Goal: Book appointment/travel/reservation

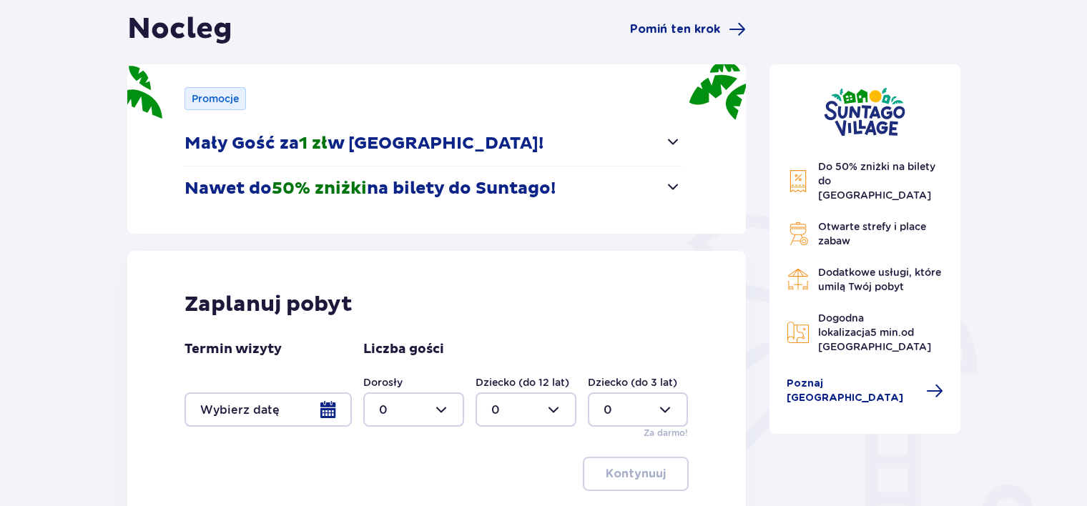
scroll to position [143, 0]
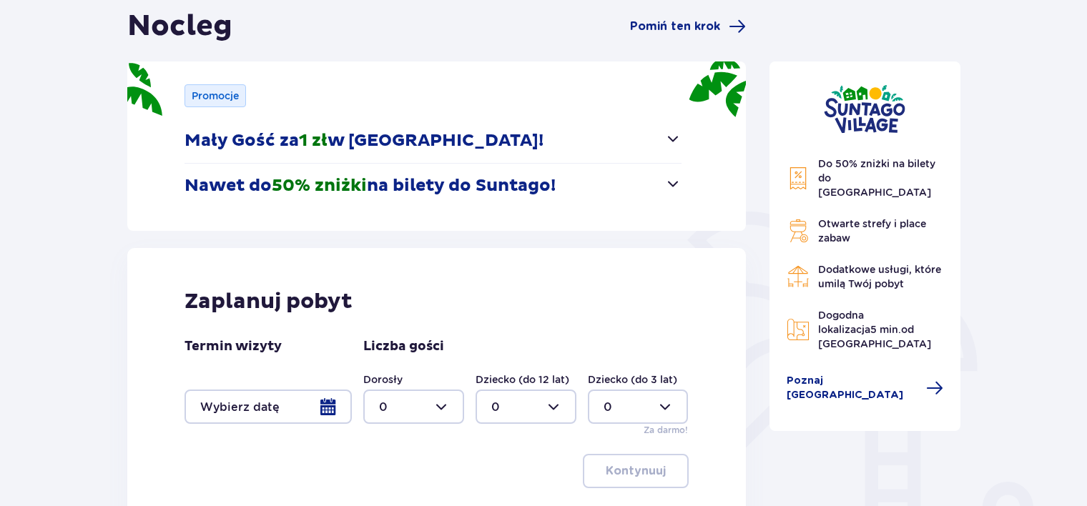
click at [671, 182] on span "button" at bounding box center [673, 183] width 17 height 17
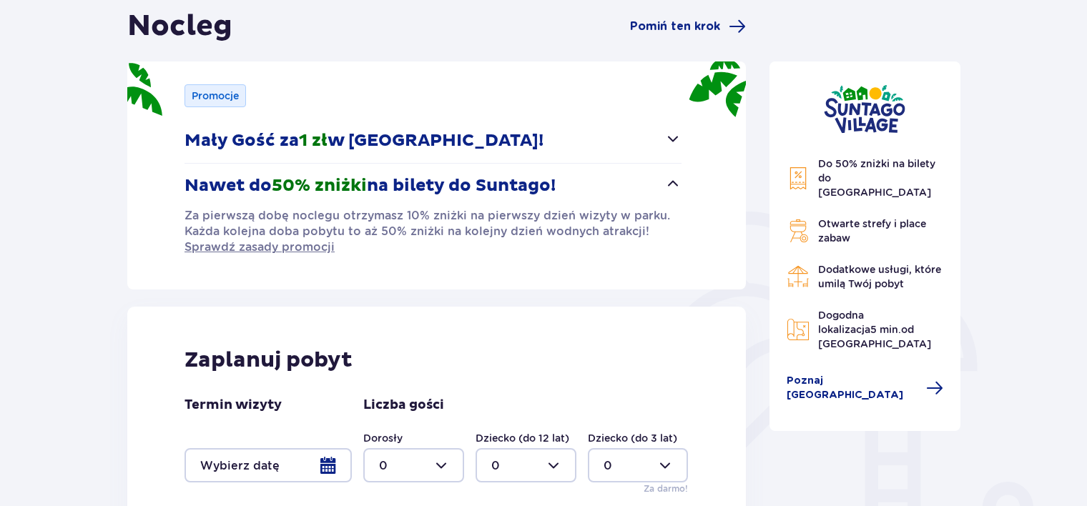
click at [672, 182] on span "button" at bounding box center [673, 183] width 17 height 17
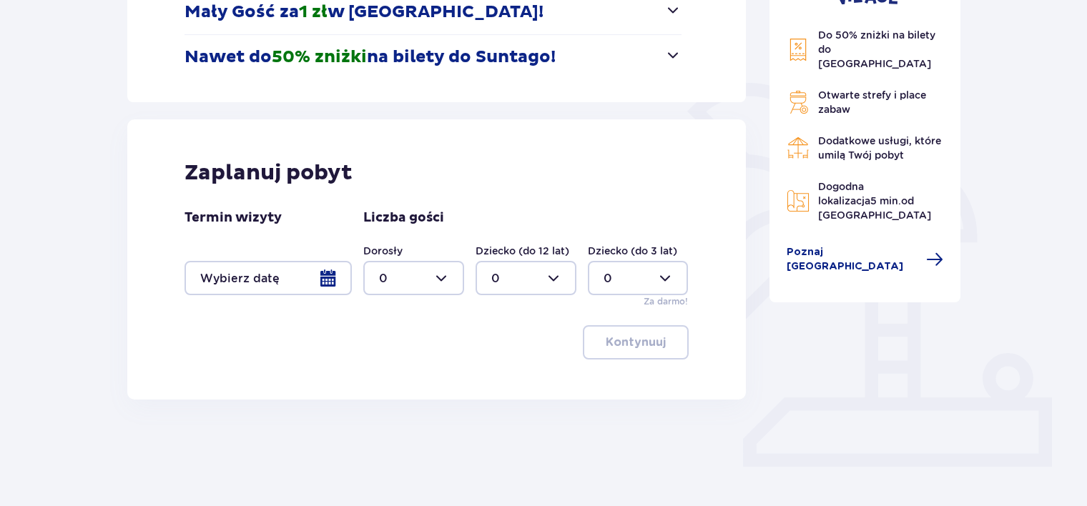
scroll to position [286, 0]
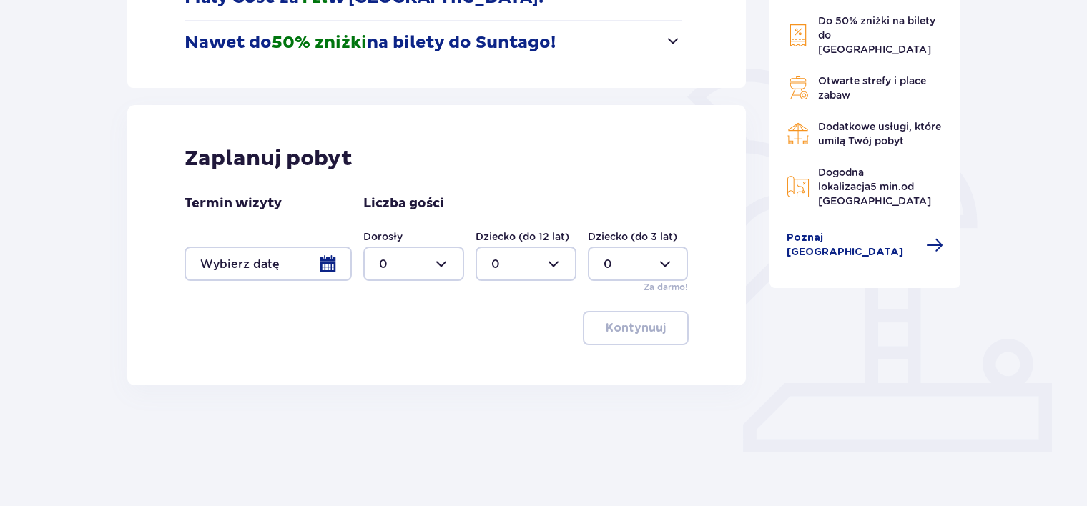
click at [329, 266] on div at bounding box center [268, 264] width 167 height 34
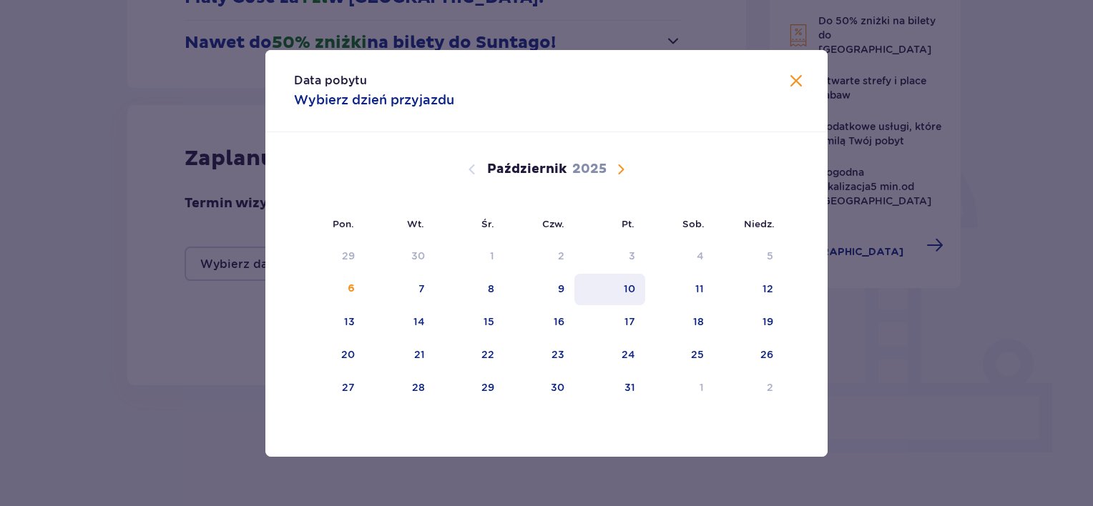
click at [627, 287] on div "10" at bounding box center [629, 289] width 11 height 14
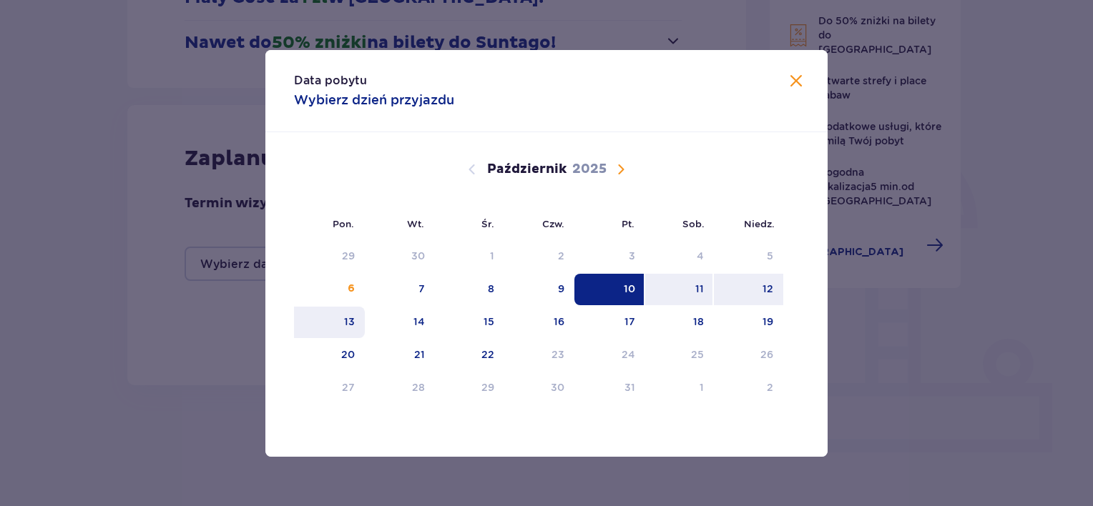
click at [342, 319] on div "13" at bounding box center [329, 322] width 71 height 31
type input "10.10.25 - 13.10.25"
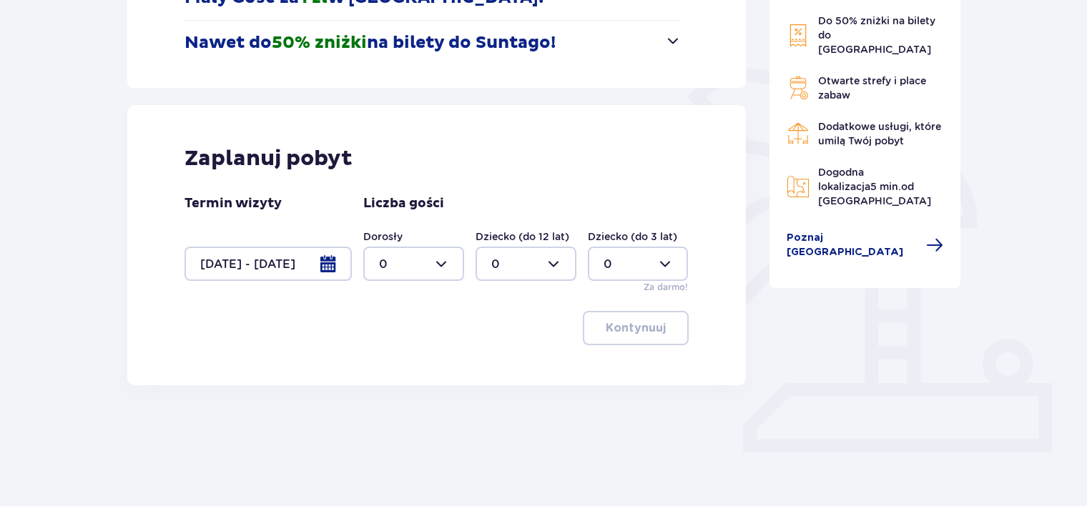
click at [438, 263] on div at bounding box center [413, 264] width 101 height 34
click at [383, 366] on p "2" at bounding box center [382, 368] width 7 height 16
type input "2"
click at [622, 326] on p "Kontynuuj" at bounding box center [636, 328] width 60 height 16
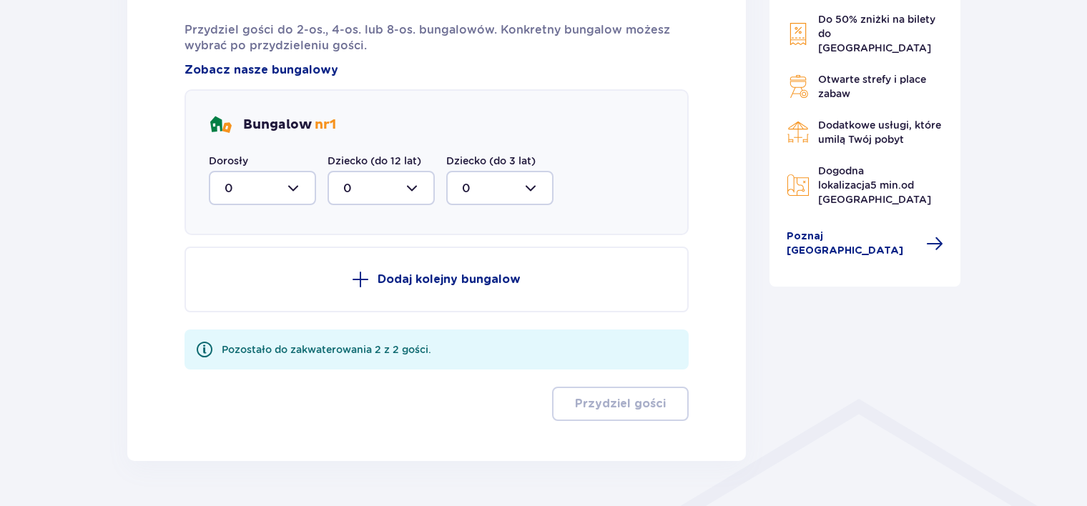
scroll to position [658, 0]
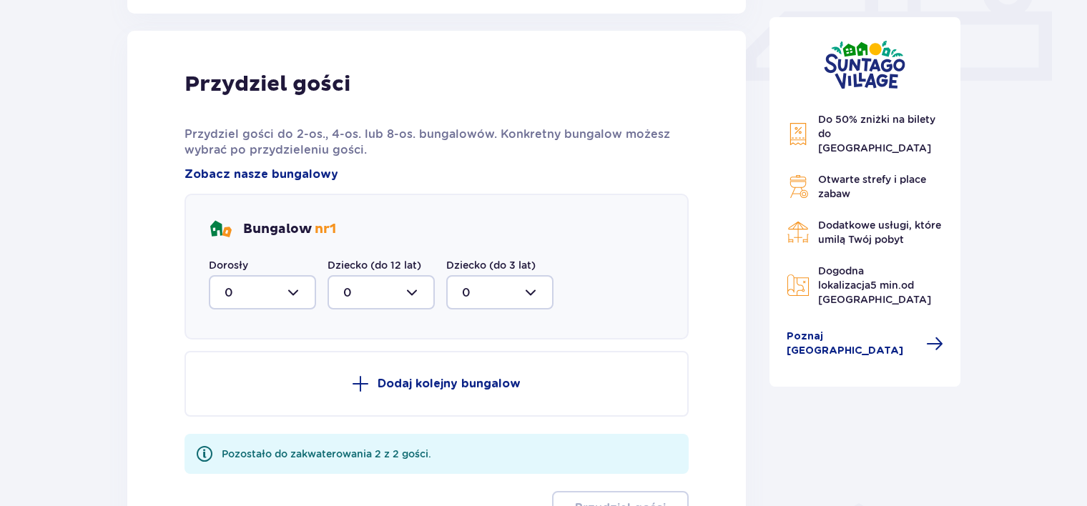
click at [291, 291] on div at bounding box center [262, 292] width 107 height 34
click at [225, 396] on p "2" at bounding box center [228, 396] width 7 height 16
type input "2"
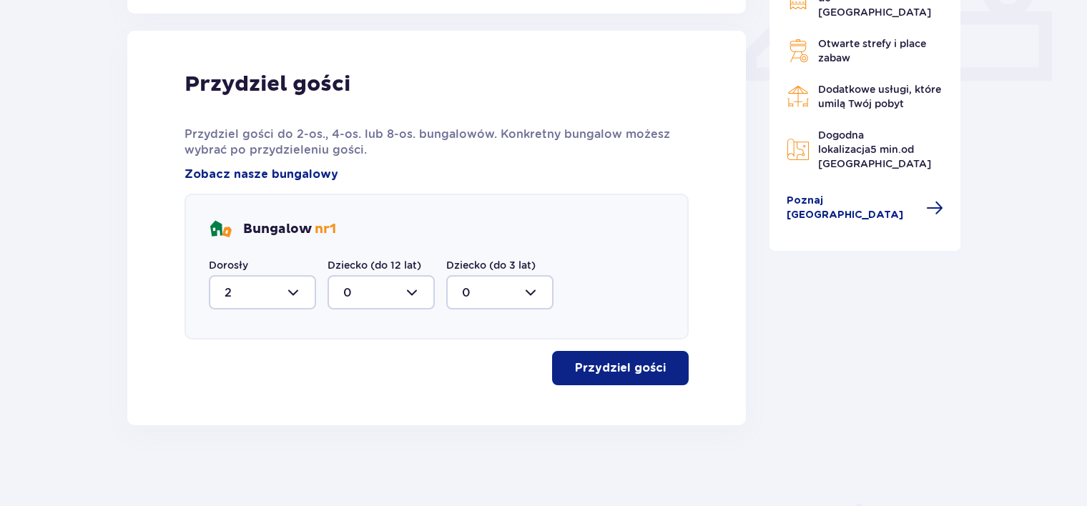
click at [617, 369] on p "Przydziel gości" at bounding box center [620, 369] width 91 height 16
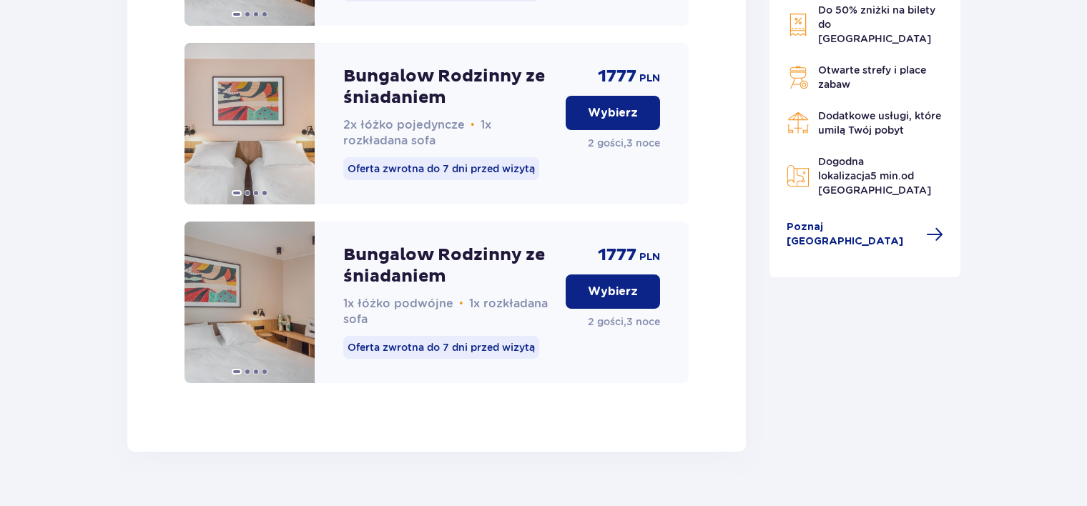
scroll to position [1542, 0]
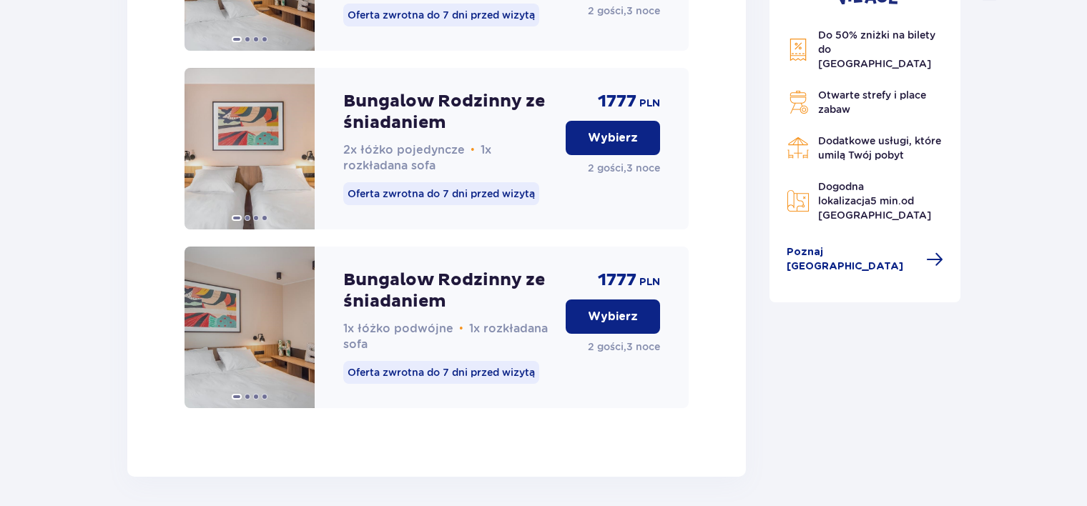
click at [612, 325] on p "Wybierz" at bounding box center [613, 317] width 50 height 16
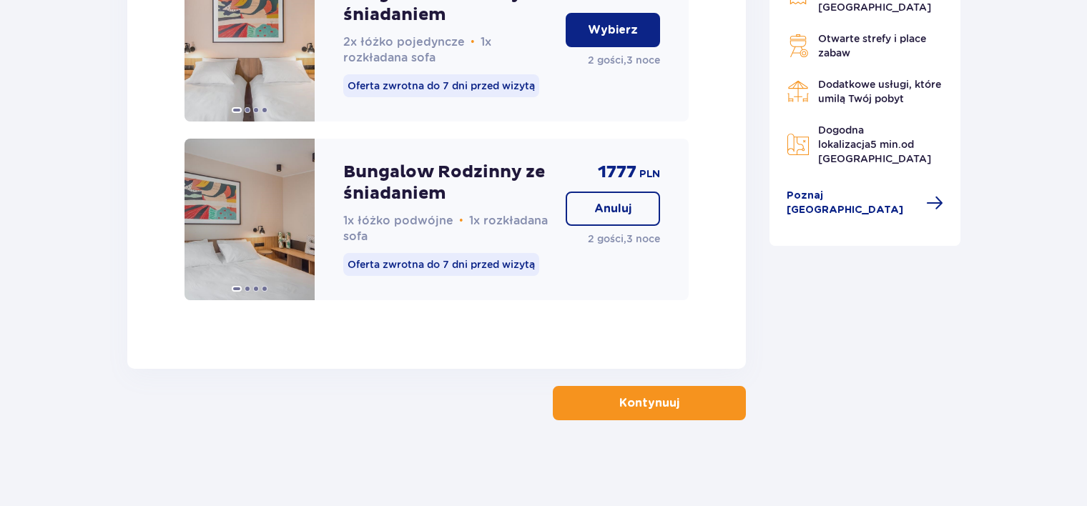
scroll to position [1665, 0]
click at [635, 408] on p "Kontynuuj" at bounding box center [650, 404] width 60 height 16
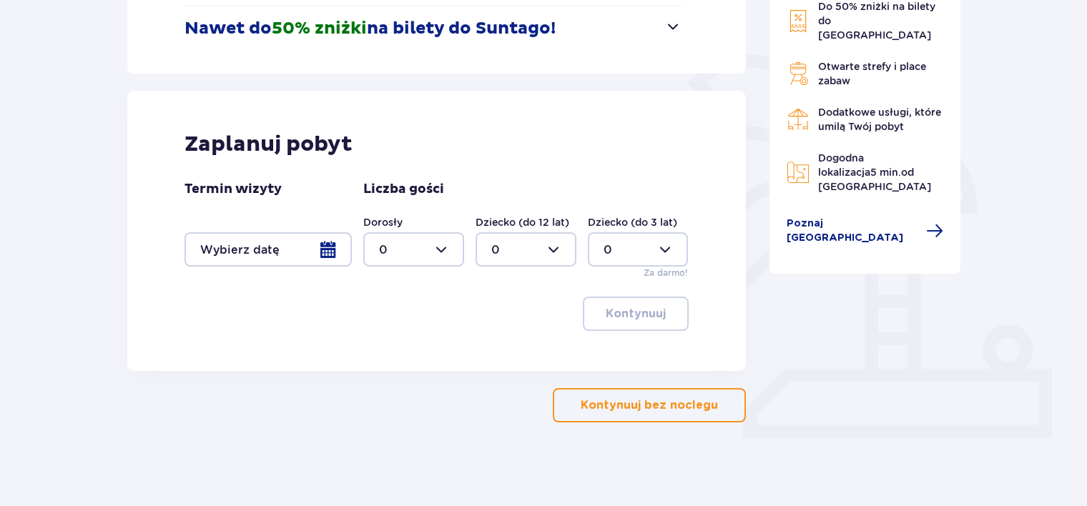
scroll to position [302, 0]
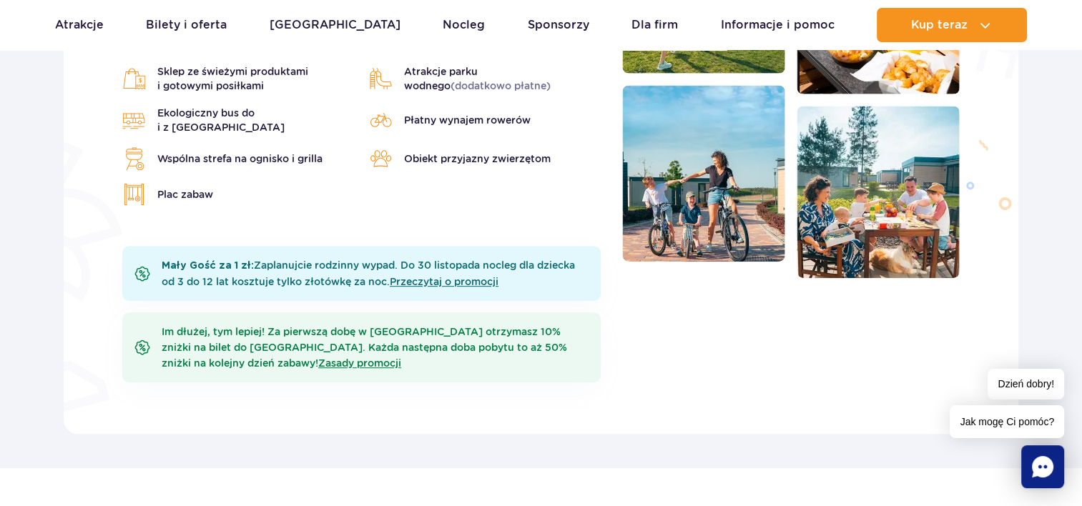
scroll to position [572, 0]
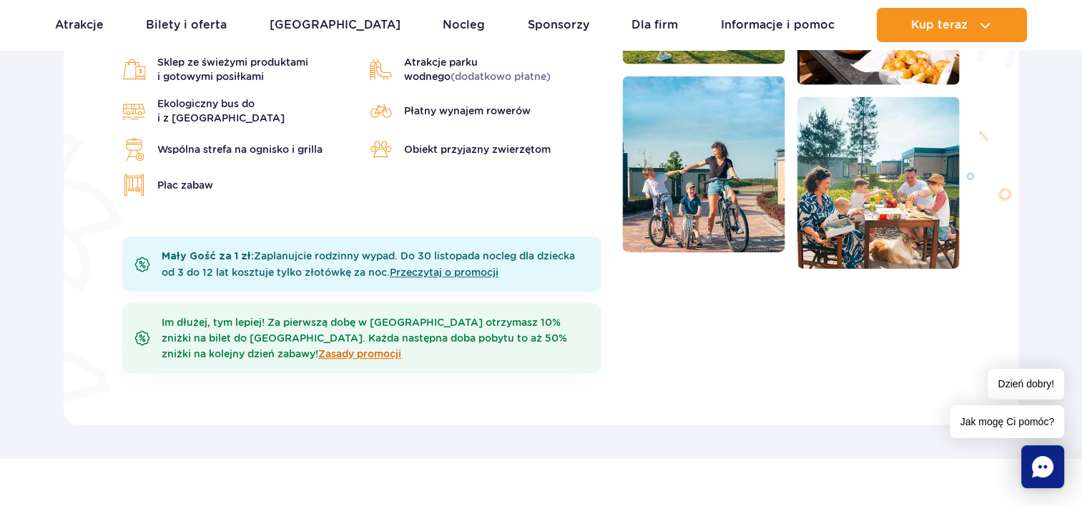
click at [348, 348] on link "Zasady promocji" at bounding box center [359, 353] width 83 height 11
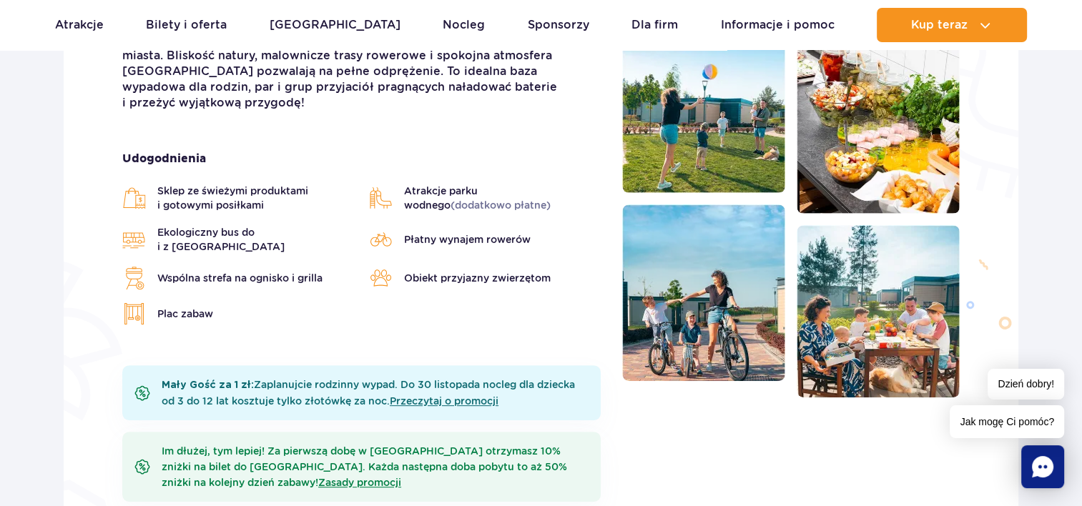
scroll to position [286, 0]
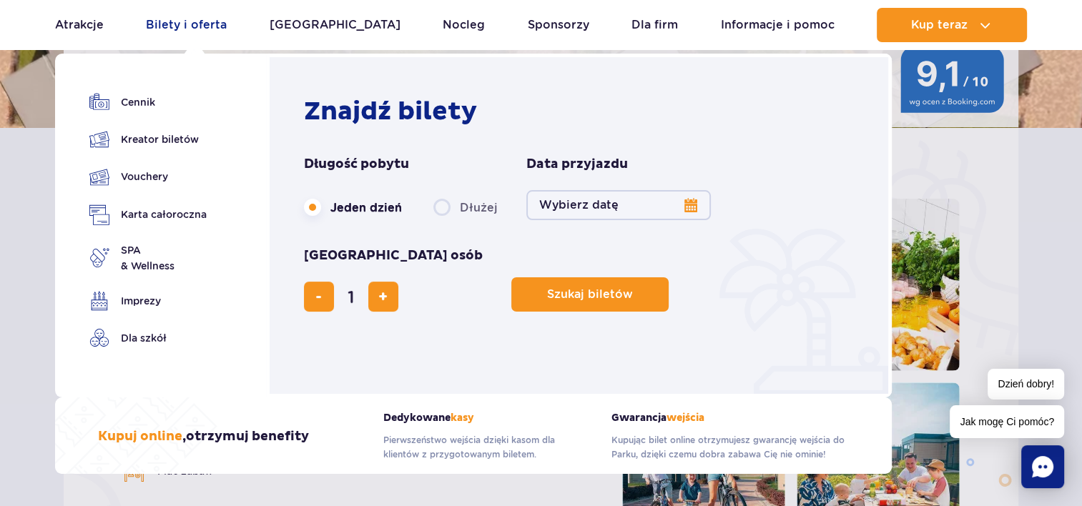
click at [185, 26] on link "Bilety i oferta" at bounding box center [186, 25] width 81 height 34
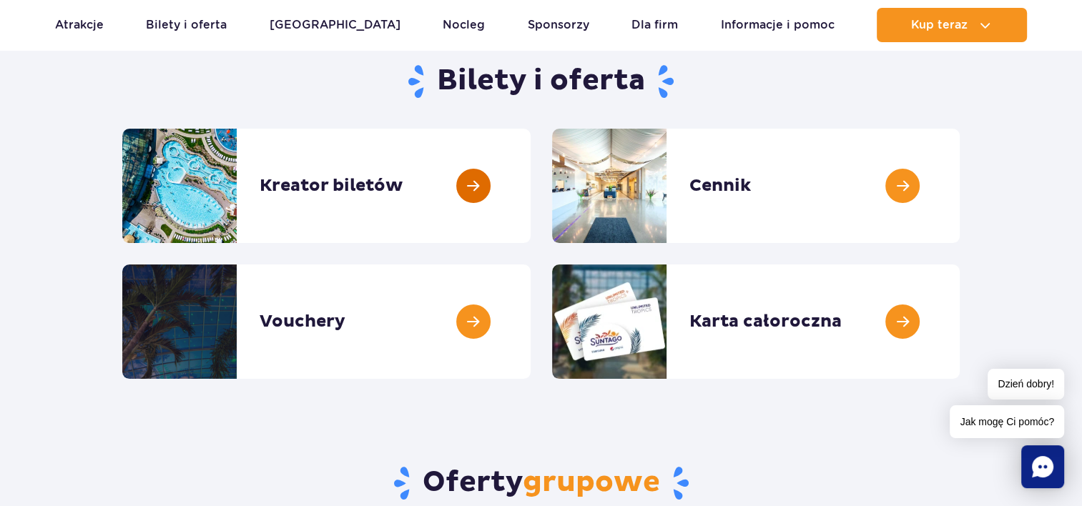
click at [531, 185] on link at bounding box center [531, 186] width 0 height 114
click at [960, 188] on link at bounding box center [960, 186] width 0 height 114
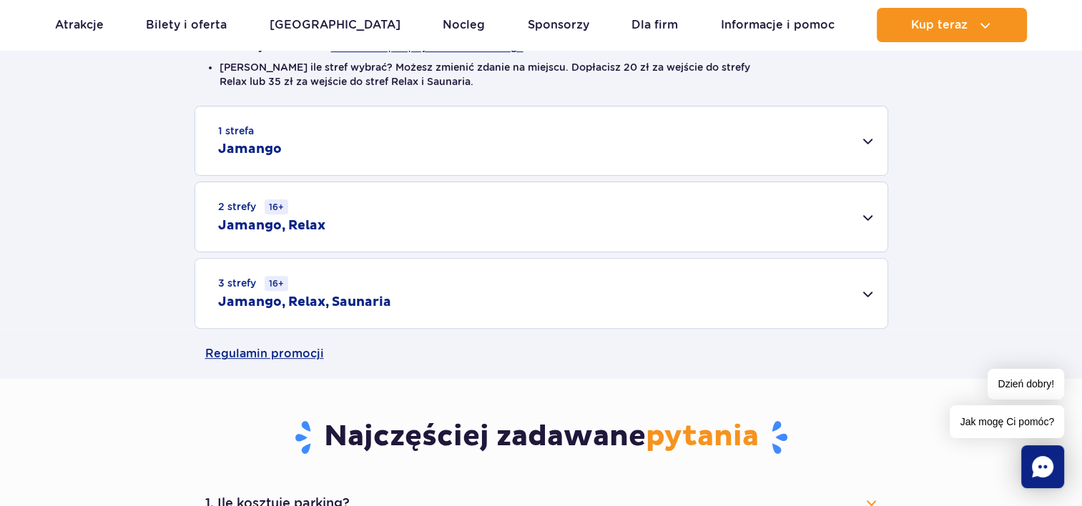
scroll to position [429, 0]
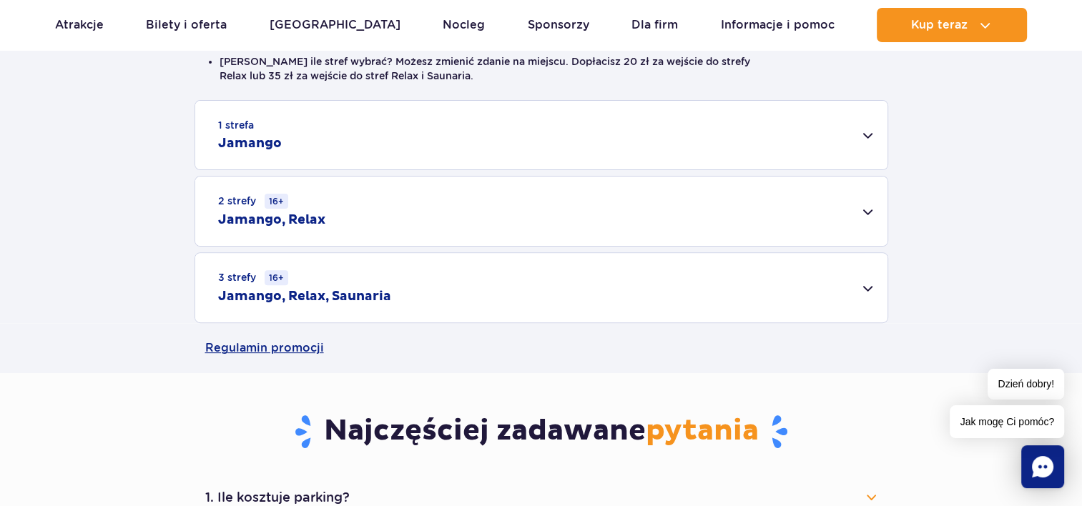
click at [867, 288] on div "3 strefy 16+ Jamango, Relax, Saunaria" at bounding box center [541, 287] width 692 height 69
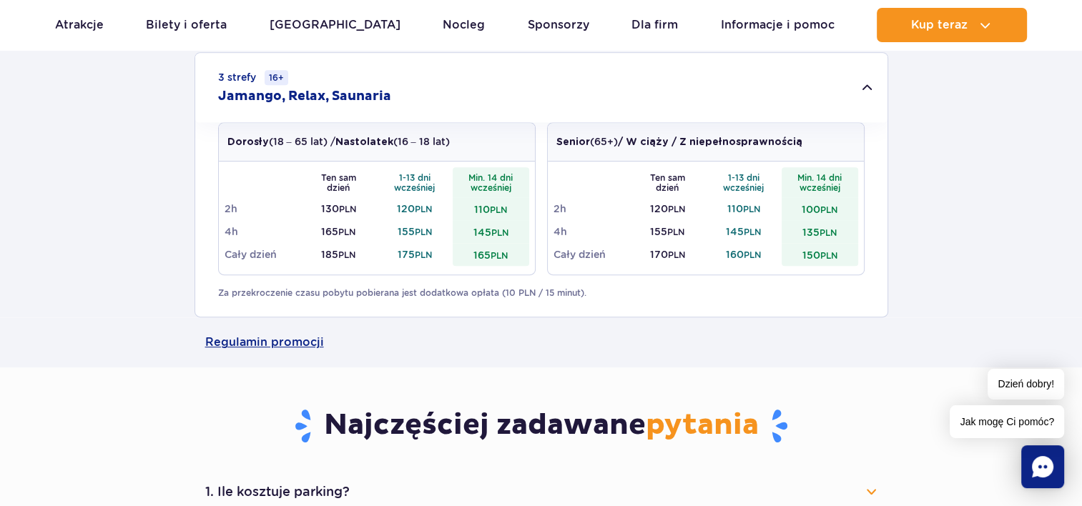
scroll to position [930, 0]
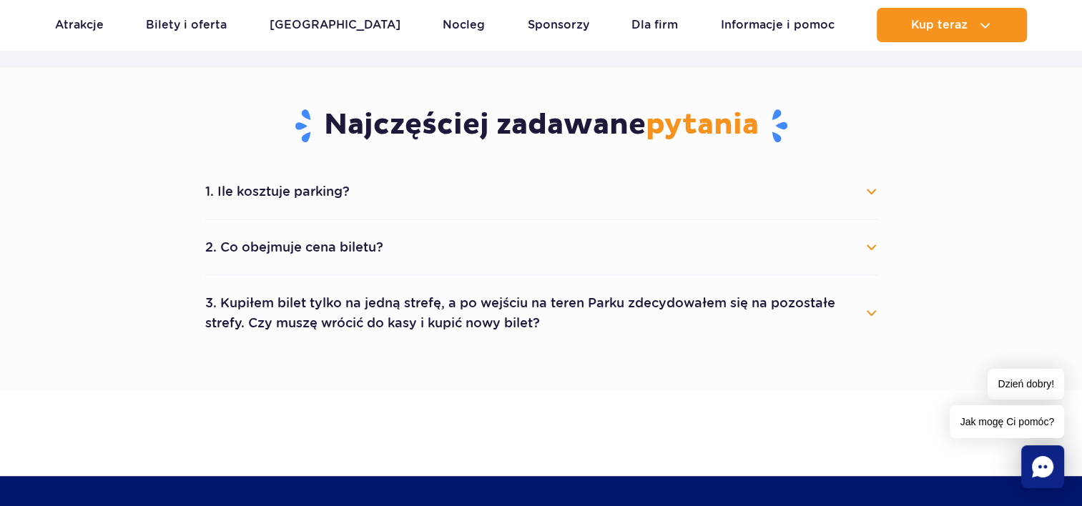
click at [873, 190] on button "1. Ile kosztuje parking?" at bounding box center [541, 191] width 672 height 31
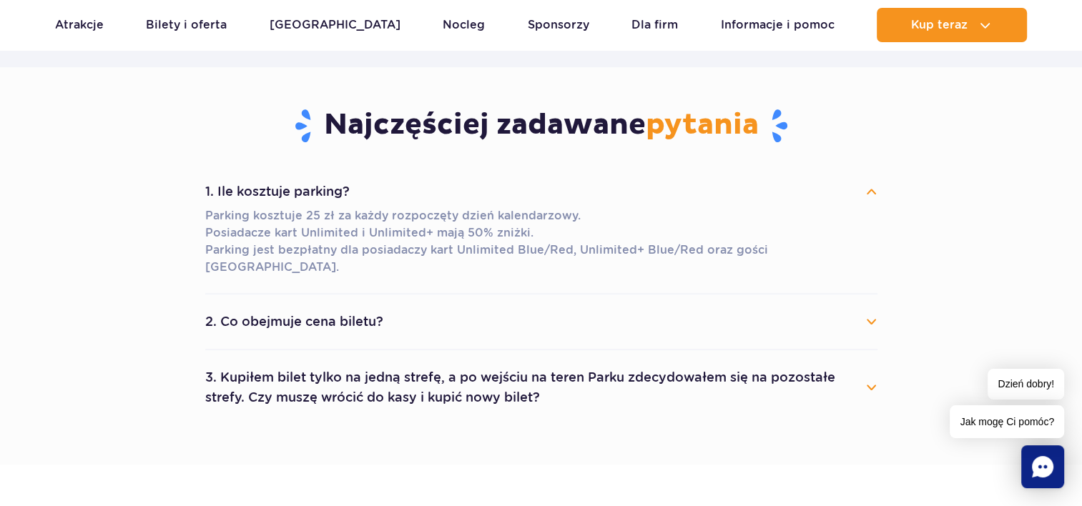
click at [872, 307] on button "2. Co obejmuje cena biletu?" at bounding box center [541, 321] width 672 height 31
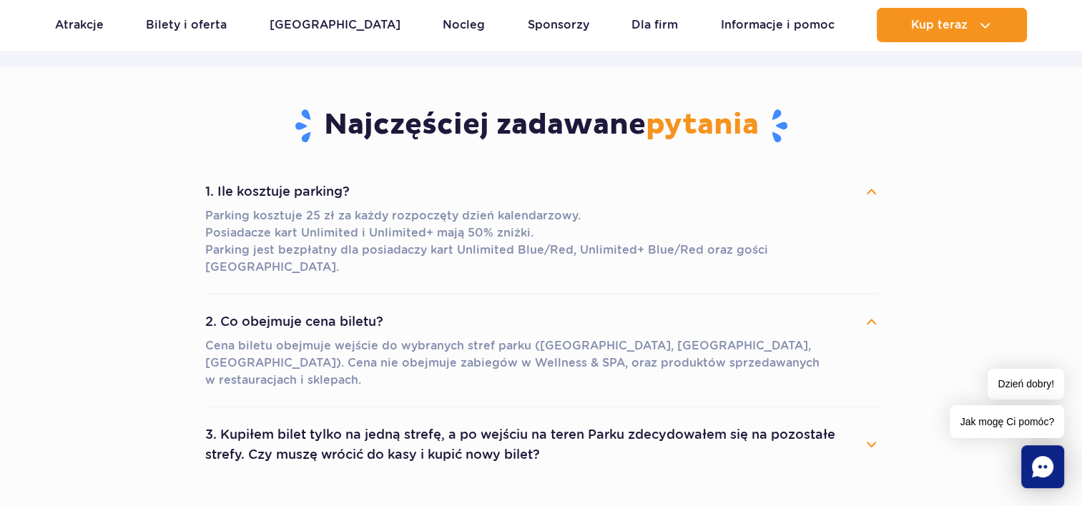
scroll to position [1002, 0]
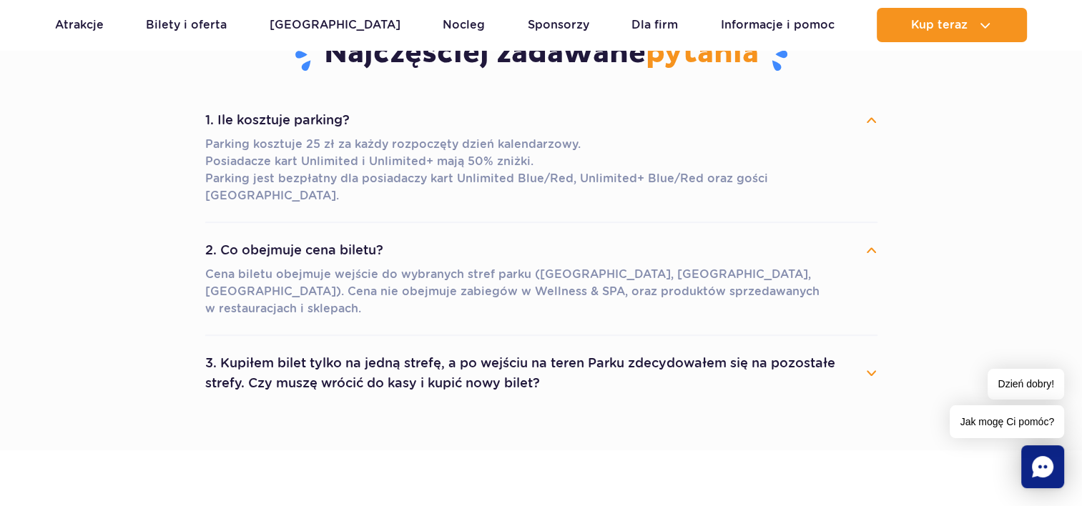
click at [871, 348] on button "3. Kupiłem bilet tylko na jedną strefę, a po wejściu na teren Parku zdecydowałe…" at bounding box center [541, 374] width 672 height 52
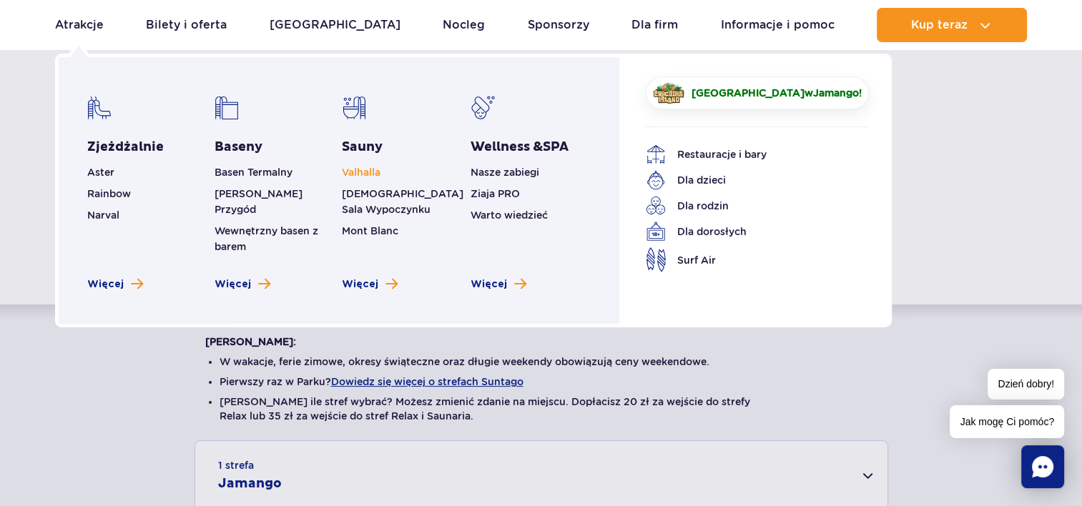
scroll to position [72, 0]
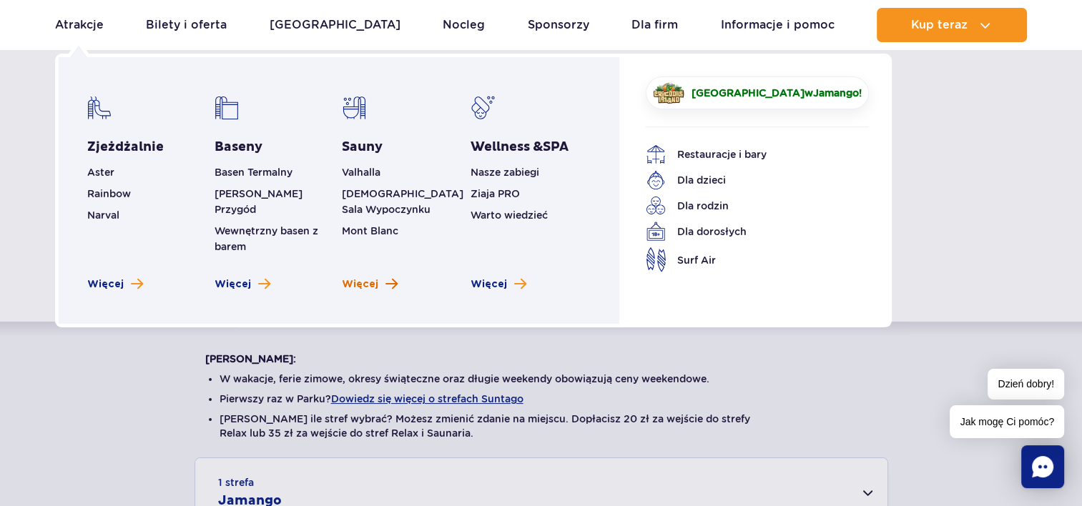
click at [372, 278] on span "Więcej" at bounding box center [360, 285] width 36 height 14
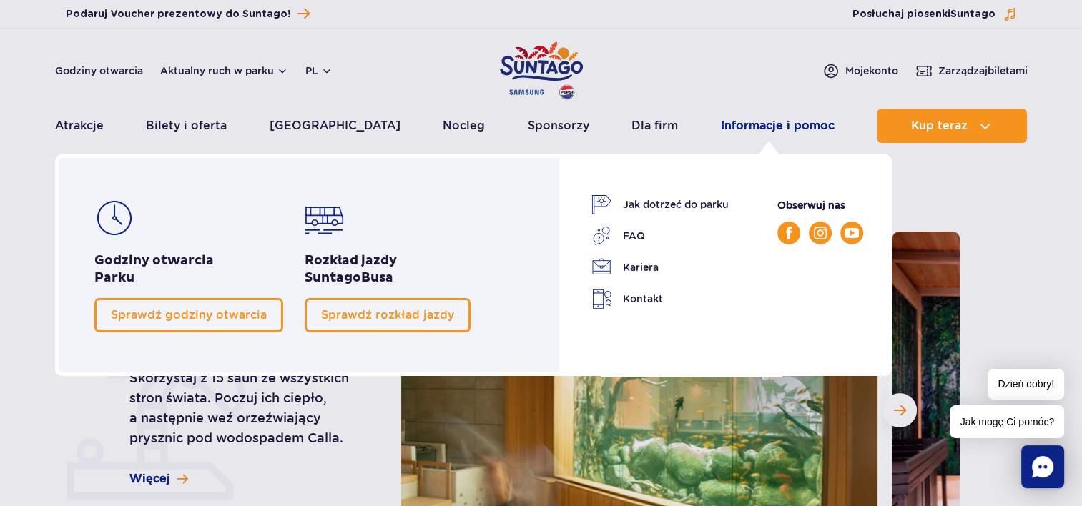
click at [774, 127] on link "Informacje i pomoc" at bounding box center [778, 126] width 114 height 34
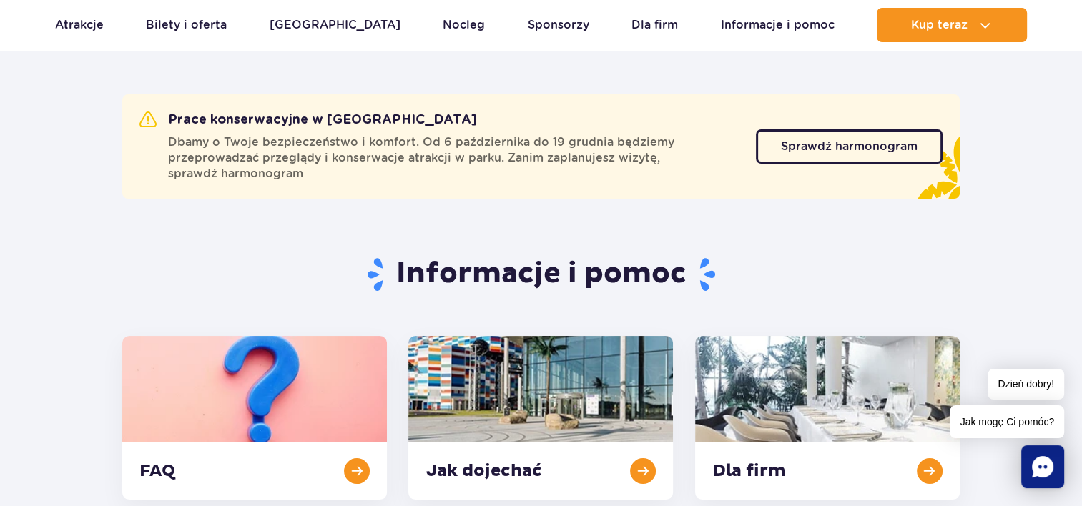
scroll to position [72, 0]
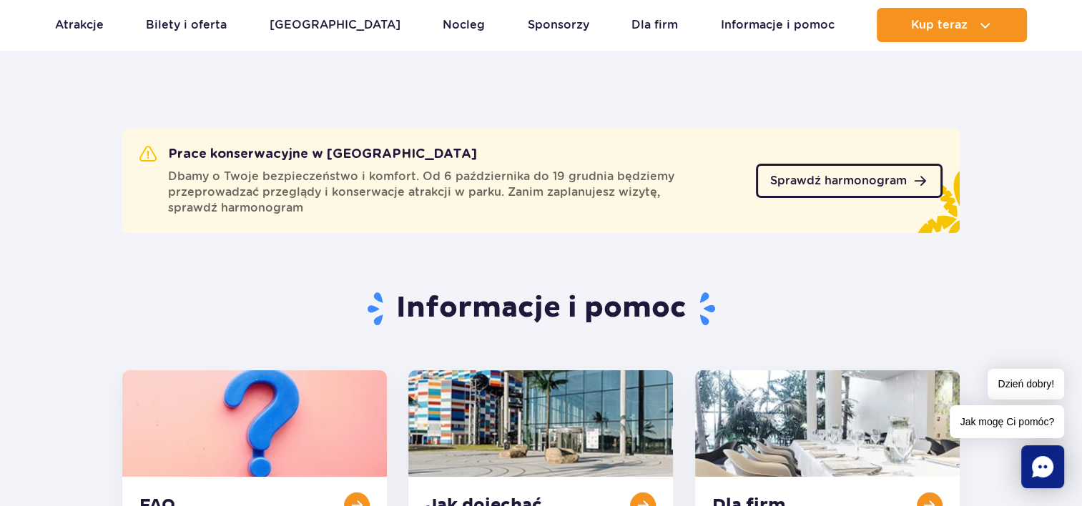
click at [838, 184] on span "Sprawdź harmonogram" at bounding box center [838, 180] width 137 height 11
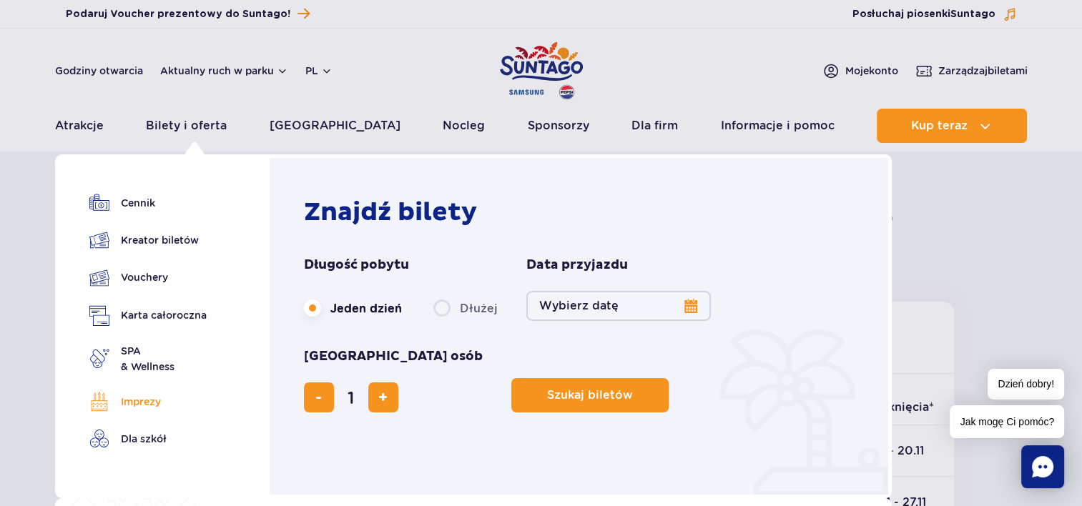
click at [146, 401] on link "Imprezy" at bounding box center [147, 402] width 117 height 20
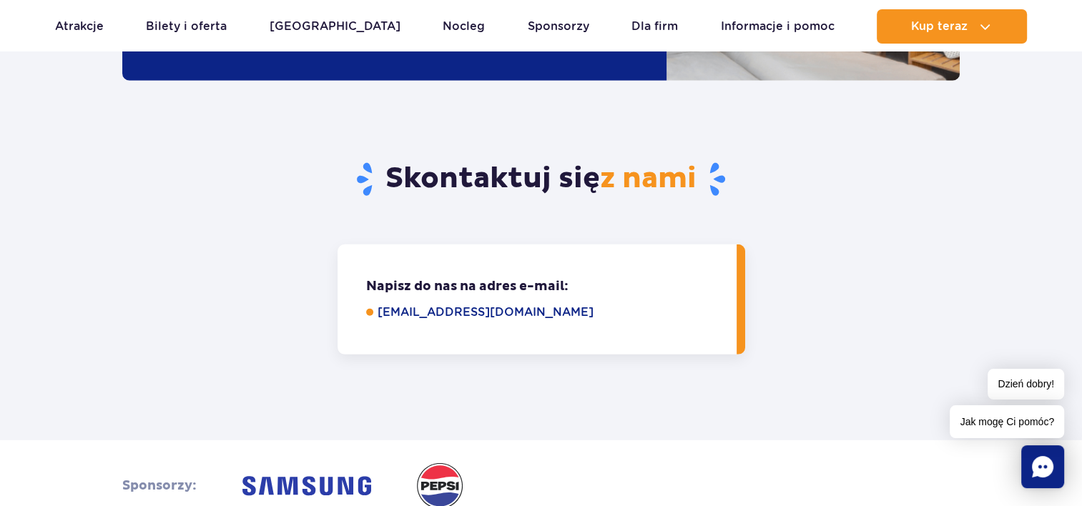
scroll to position [4078, 0]
